Goal: Find specific page/section: Find specific page/section

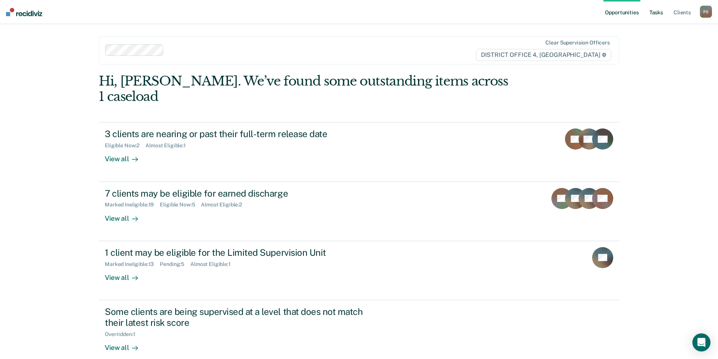
click at [482, 8] on link "Tasks" at bounding box center [656, 12] width 17 height 24
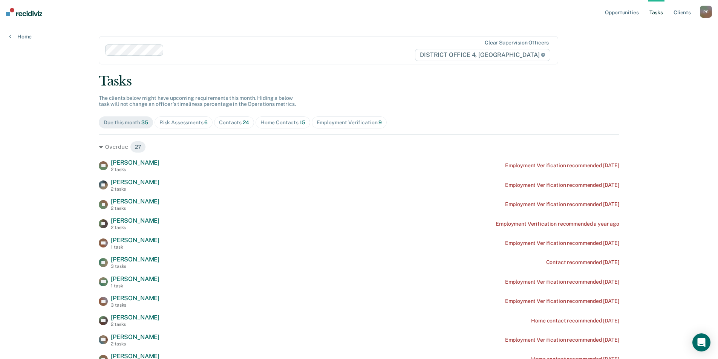
click at [194, 123] on div "Risk Assessments 6" at bounding box center [183, 122] width 49 height 6
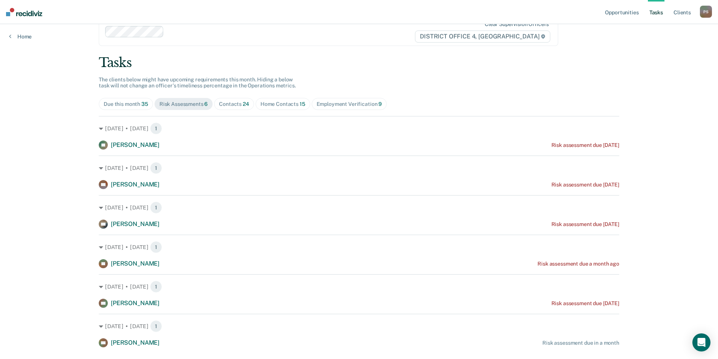
scroll to position [37, 0]
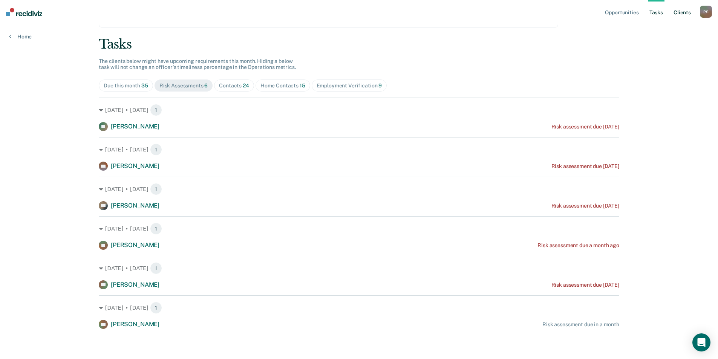
click at [482, 17] on link "Client s" at bounding box center [682, 12] width 20 height 24
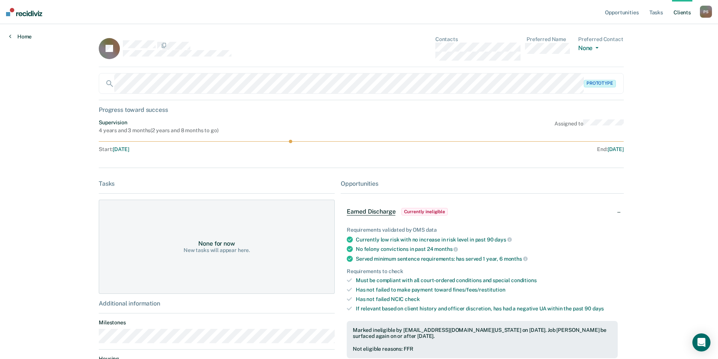
click at [16, 35] on link "Home" at bounding box center [20, 36] width 23 height 7
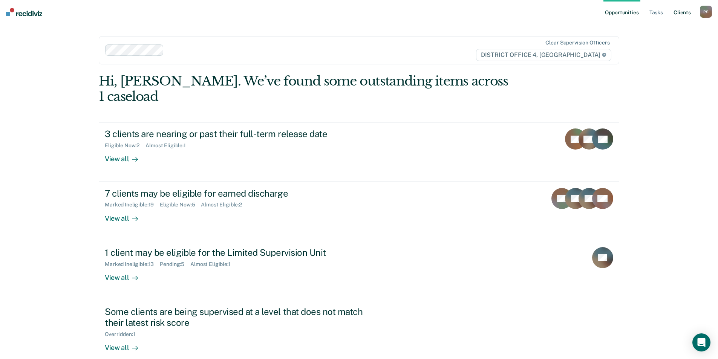
click at [482, 10] on link "Client s" at bounding box center [682, 12] width 20 height 24
